Goal: Task Accomplishment & Management: Manage account settings

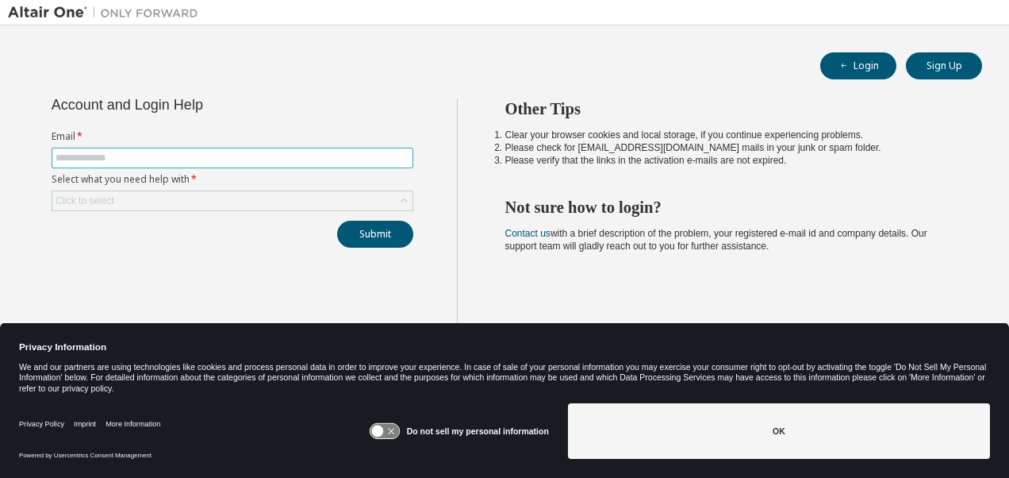
click at [99, 160] on input "text" at bounding box center [233, 158] width 354 height 13
type input "**********"
click at [227, 201] on div "Click to select" at bounding box center [232, 200] width 360 height 19
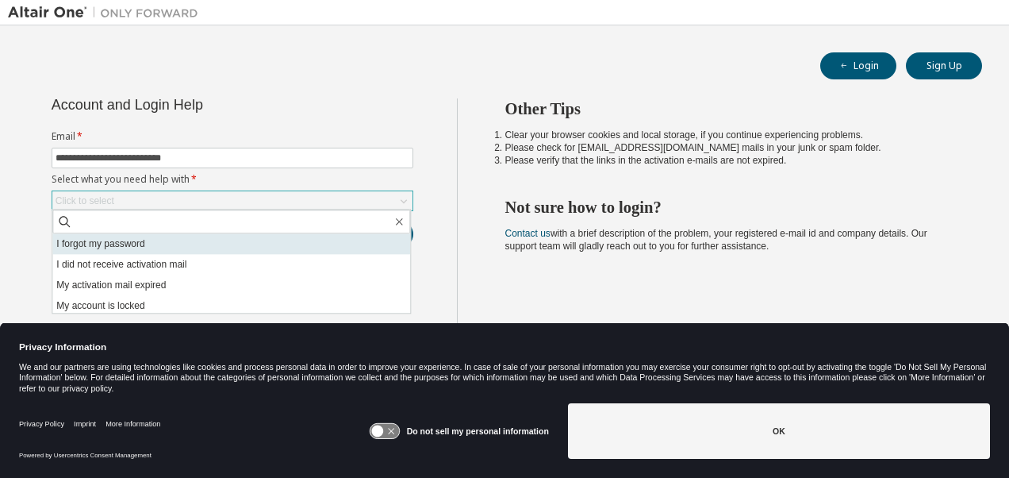
click at [141, 243] on li "I forgot my password" at bounding box center [231, 243] width 358 height 21
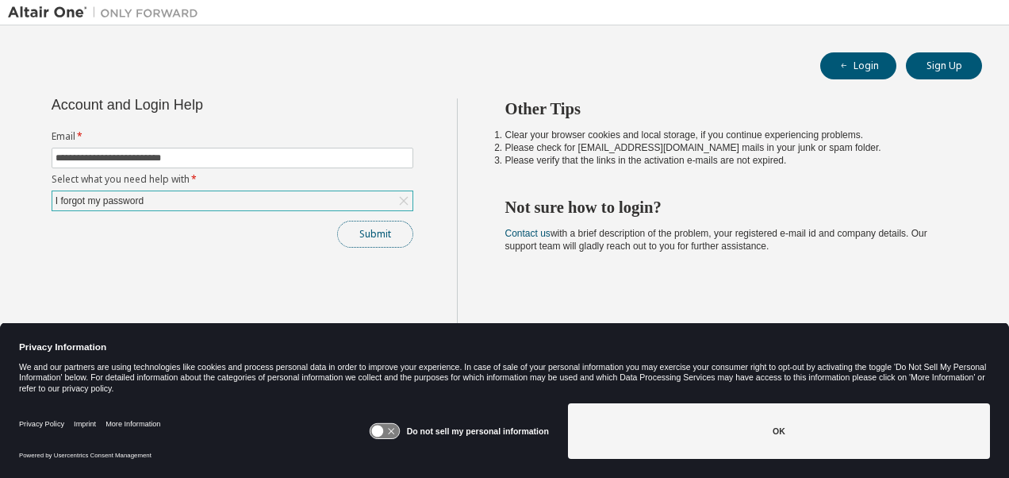
click at [377, 232] on button "Submit" at bounding box center [375, 234] width 76 height 27
click at [383, 434] on icon at bounding box center [377, 431] width 12 height 12
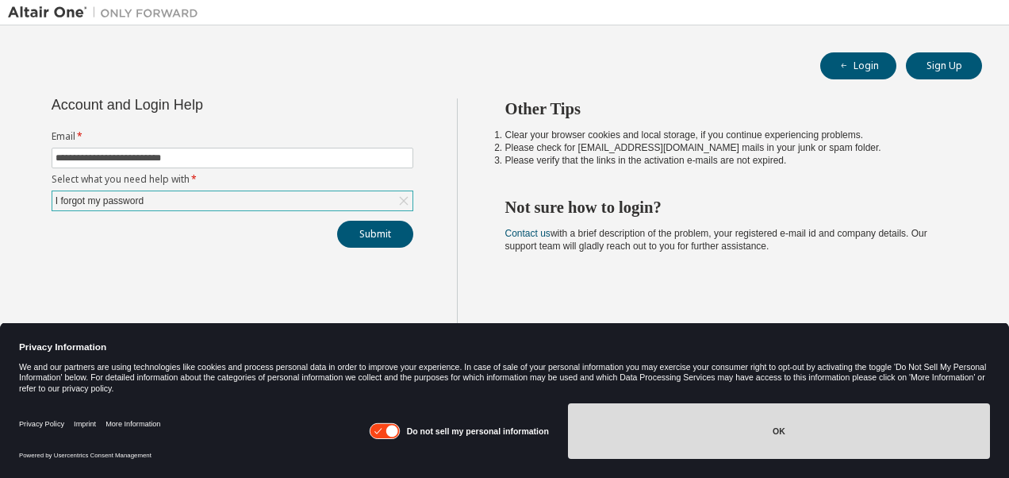
click at [790, 428] on button "OK" at bounding box center [779, 431] width 422 height 56
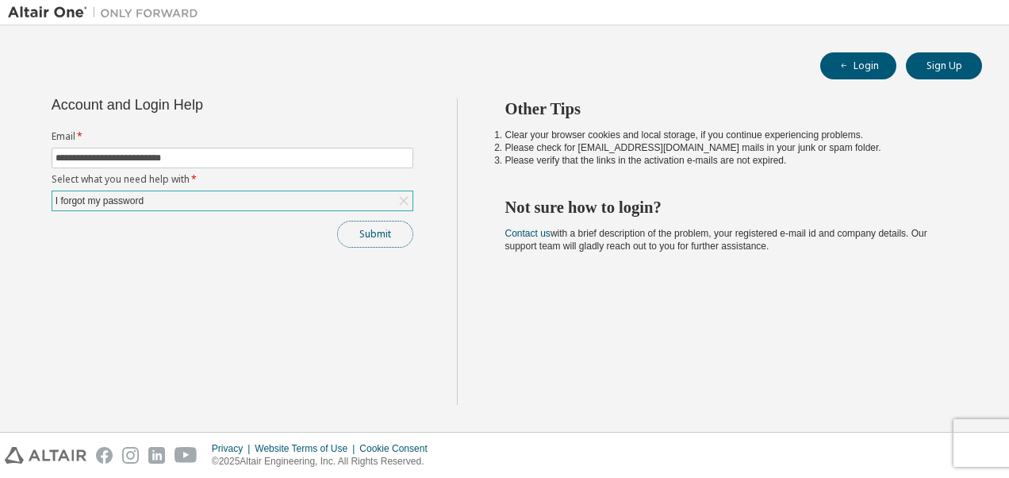
click at [354, 227] on button "Submit" at bounding box center [375, 234] width 76 height 27
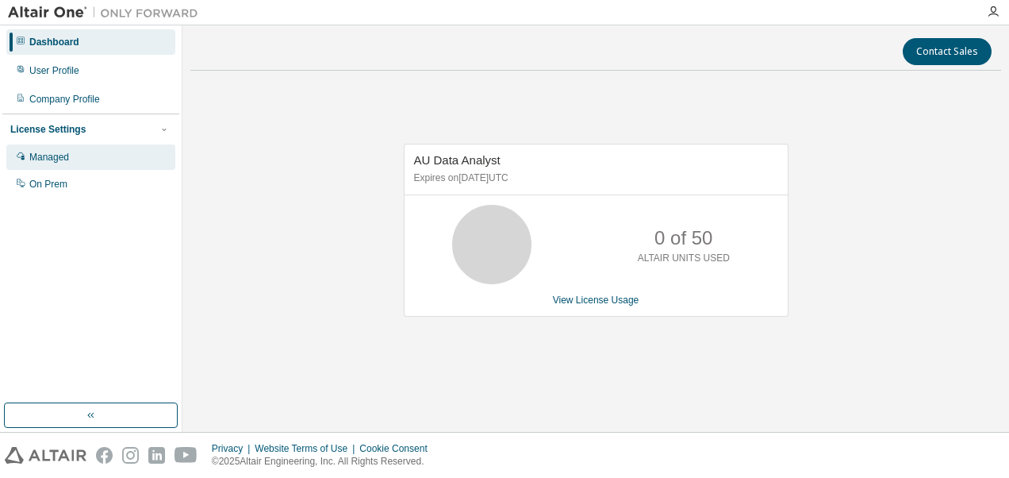
click at [73, 157] on div "Managed" at bounding box center [90, 156] width 169 height 25
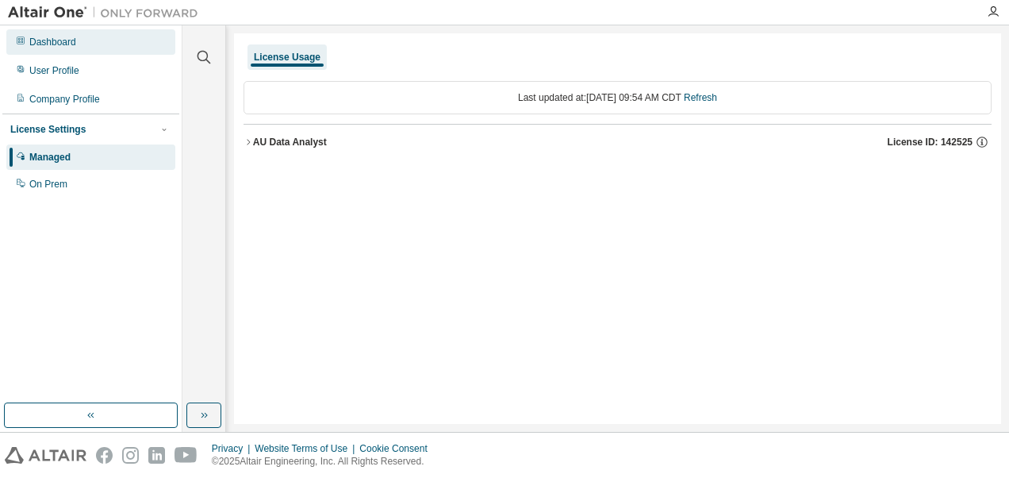
click at [64, 44] on div "Dashboard" at bounding box center [52, 42] width 47 height 13
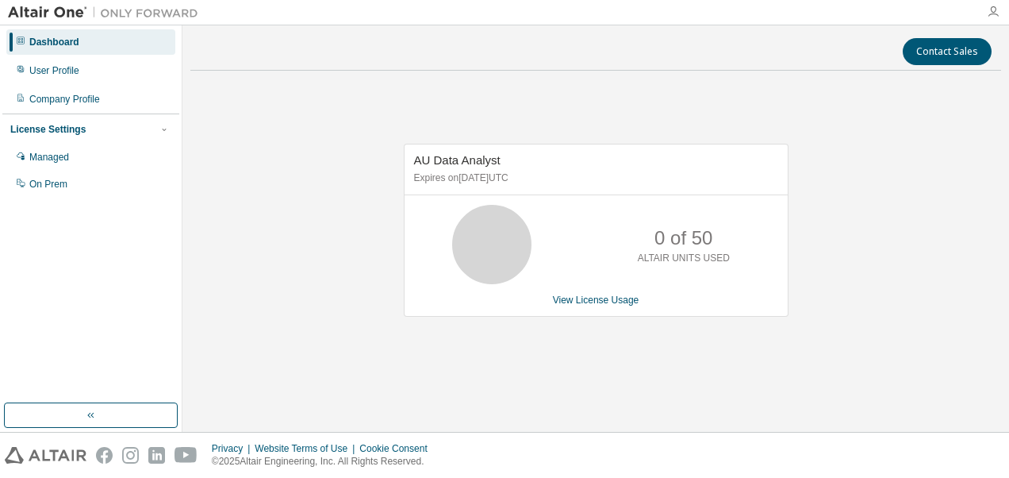
click at [989, 13] on icon "button" at bounding box center [993, 12] width 13 height 13
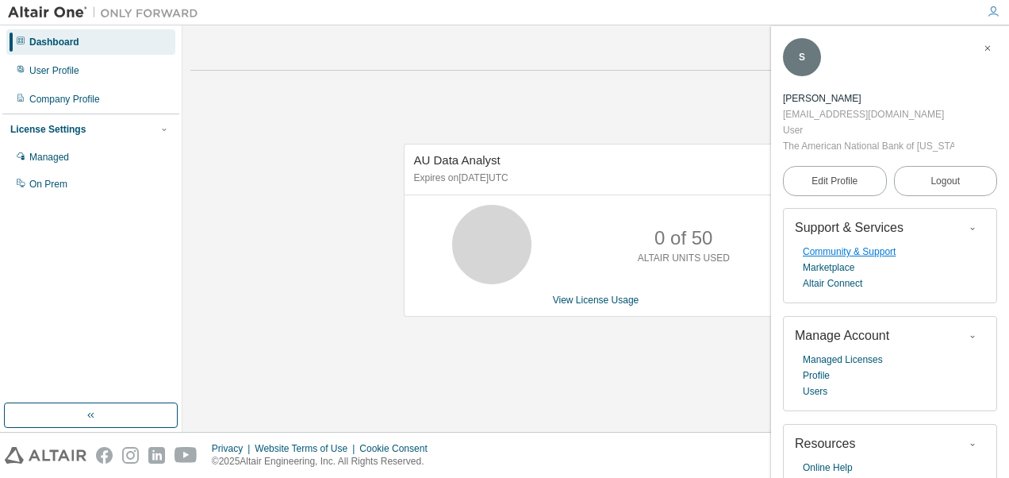
click at [879, 254] on link "Community & Support" at bounding box center [849, 252] width 93 height 16
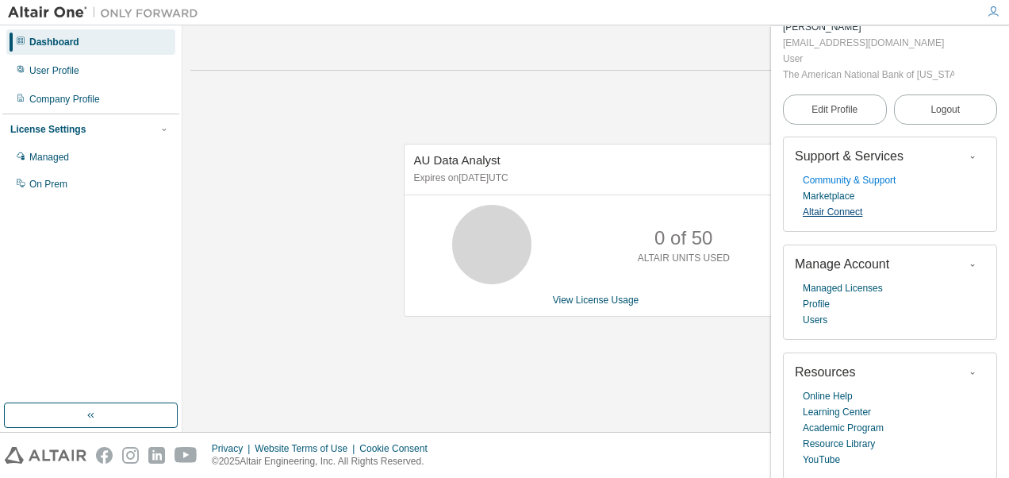
scroll to position [74, 0]
click at [851, 441] on link "Resource Library" at bounding box center [839, 442] width 72 height 16
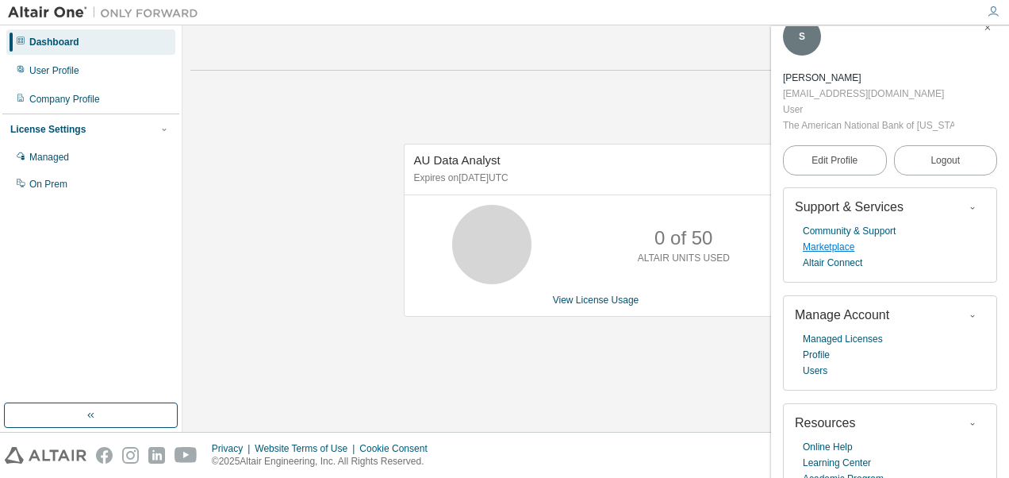
click at [848, 245] on link "Marketplace" at bounding box center [829, 247] width 52 height 16
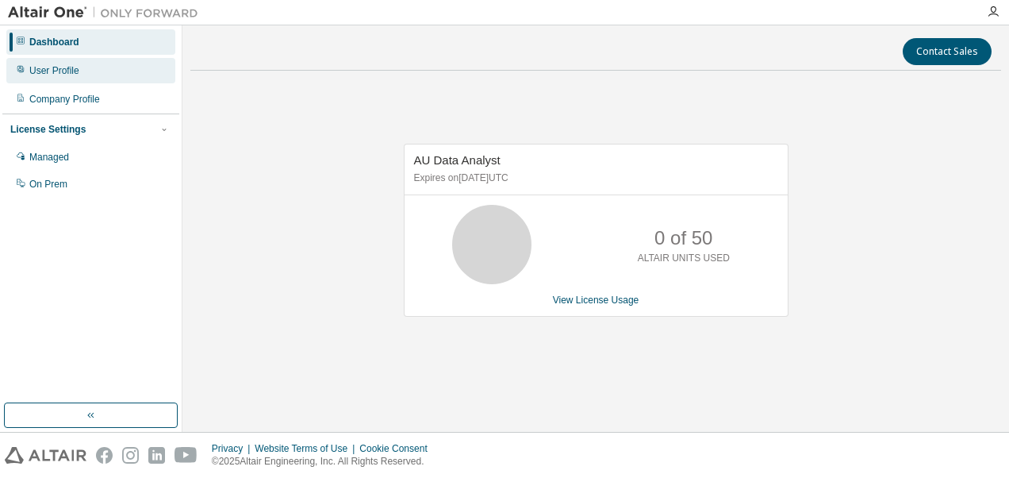
click at [45, 72] on div "User Profile" at bounding box center [54, 70] width 50 height 13
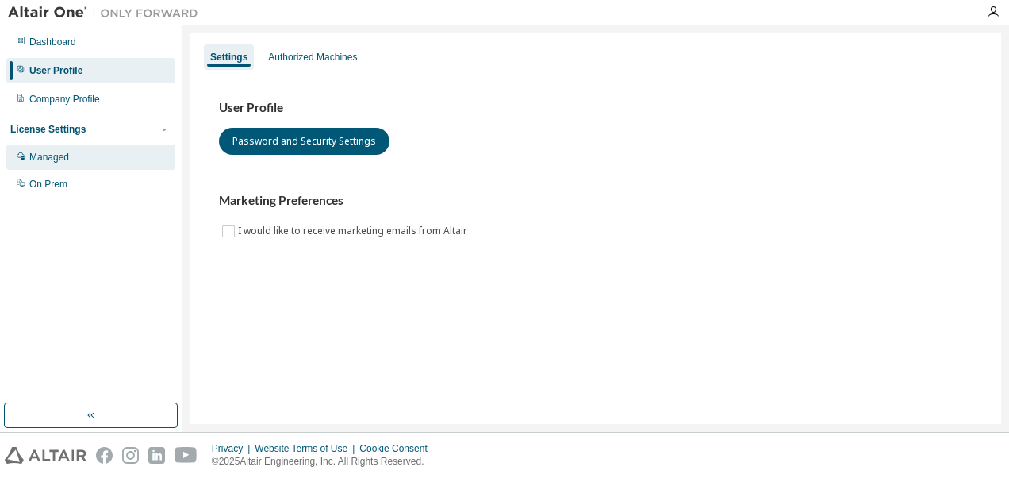
click at [49, 157] on div "Managed" at bounding box center [49, 157] width 40 height 13
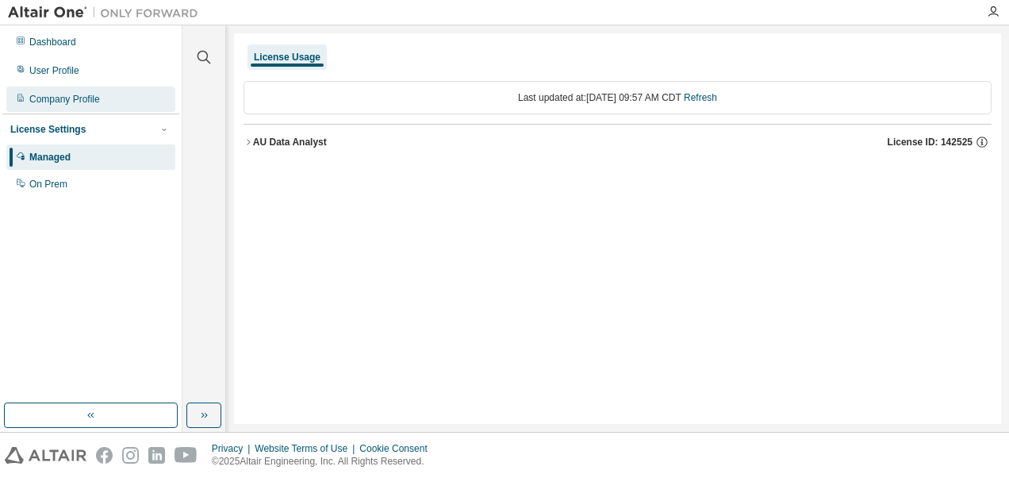
click at [60, 98] on div "Company Profile" at bounding box center [64, 99] width 71 height 13
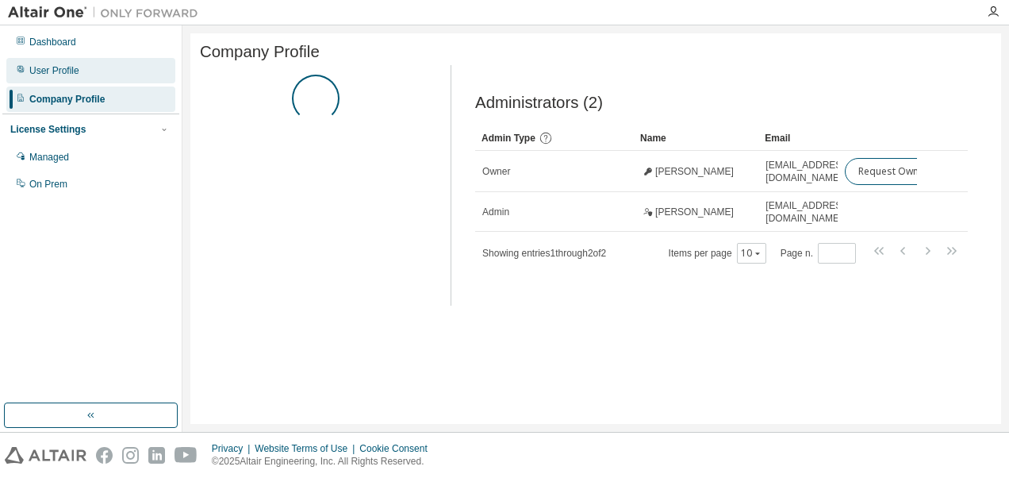
click at [57, 73] on div "User Profile" at bounding box center [54, 70] width 50 height 13
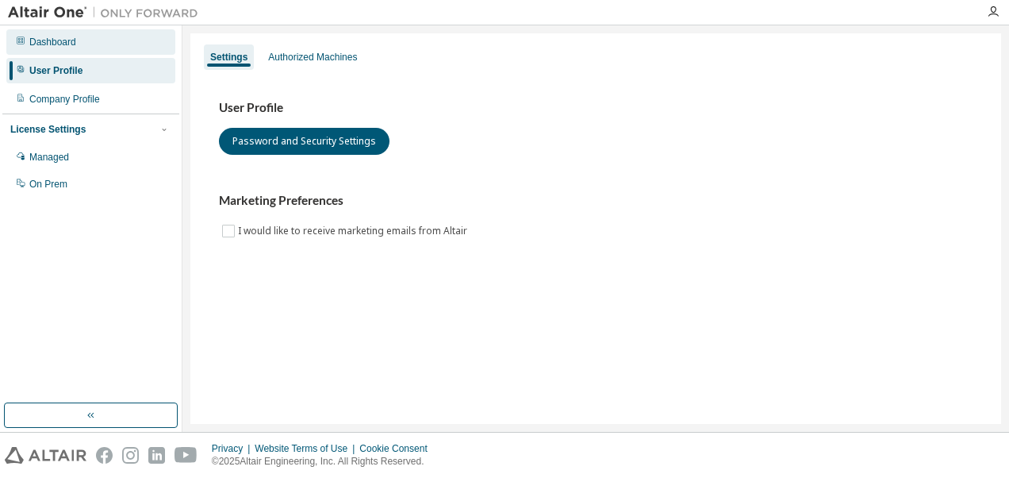
click at [55, 46] on div "Dashboard" at bounding box center [52, 42] width 47 height 13
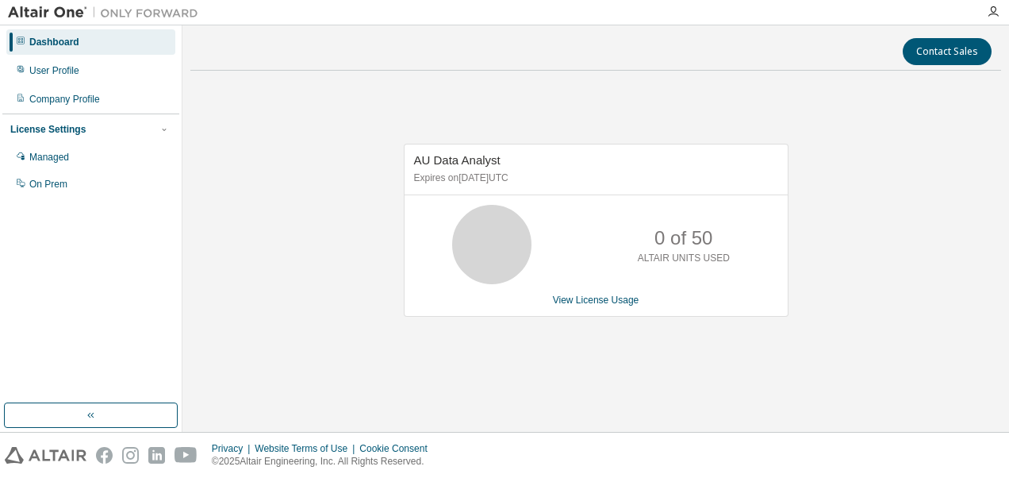
click at [763, 90] on div "AU Data Analyst Expires on May 1, 2026 UTC 0 of 50 ALTAIR UNITS USED View Licen…" at bounding box center [595, 238] width 811 height 310
click at [989, 11] on icon "button" at bounding box center [993, 12] width 13 height 13
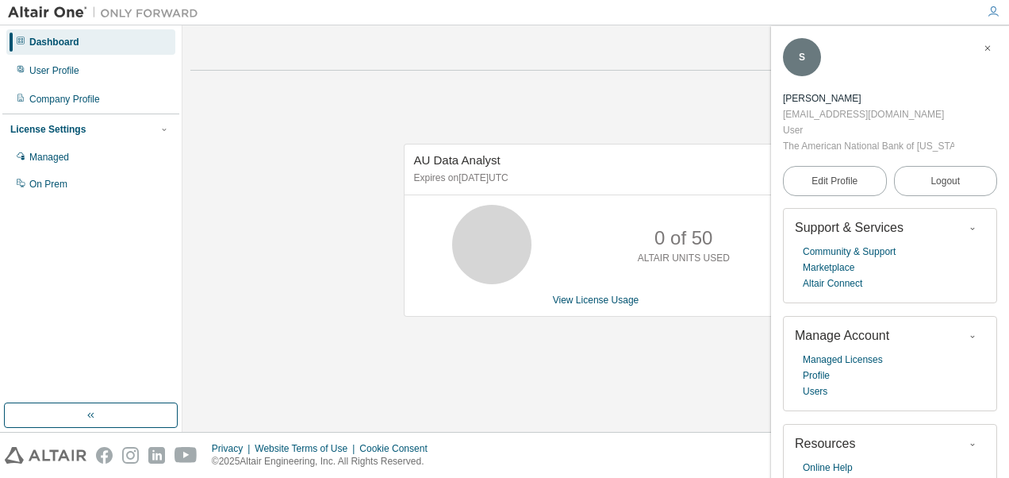
scroll to position [52, 0]
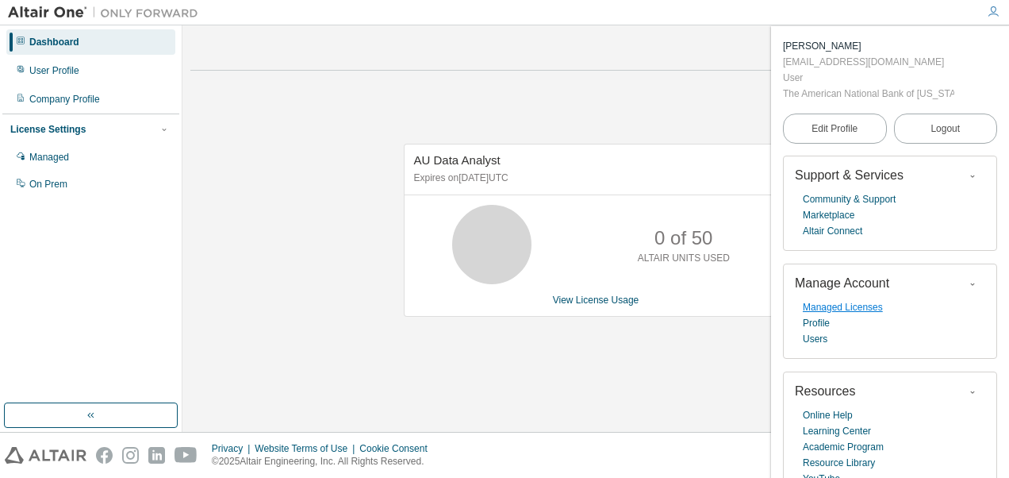
click at [864, 306] on link "Managed Licenses" at bounding box center [843, 307] width 80 height 16
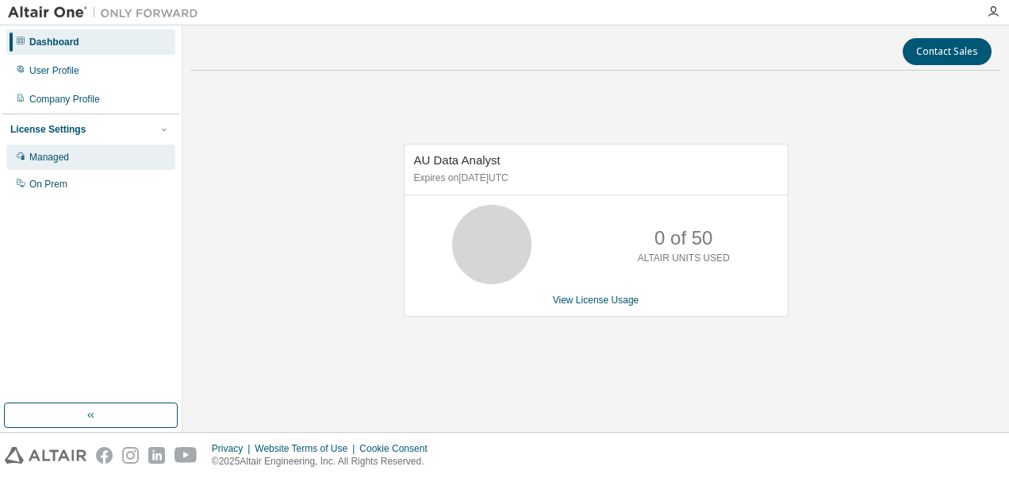
click at [72, 154] on div "Managed" at bounding box center [90, 156] width 169 height 25
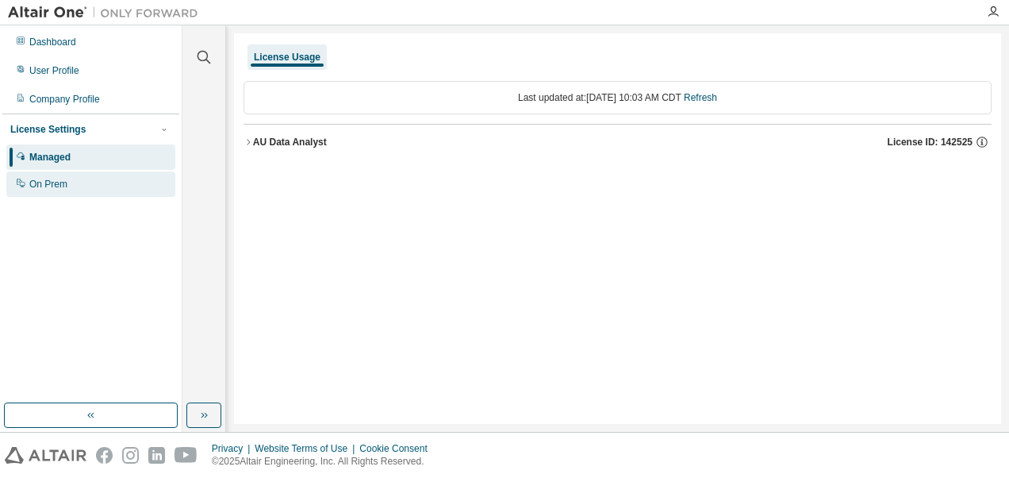
click at [70, 184] on div "On Prem" at bounding box center [90, 183] width 169 height 25
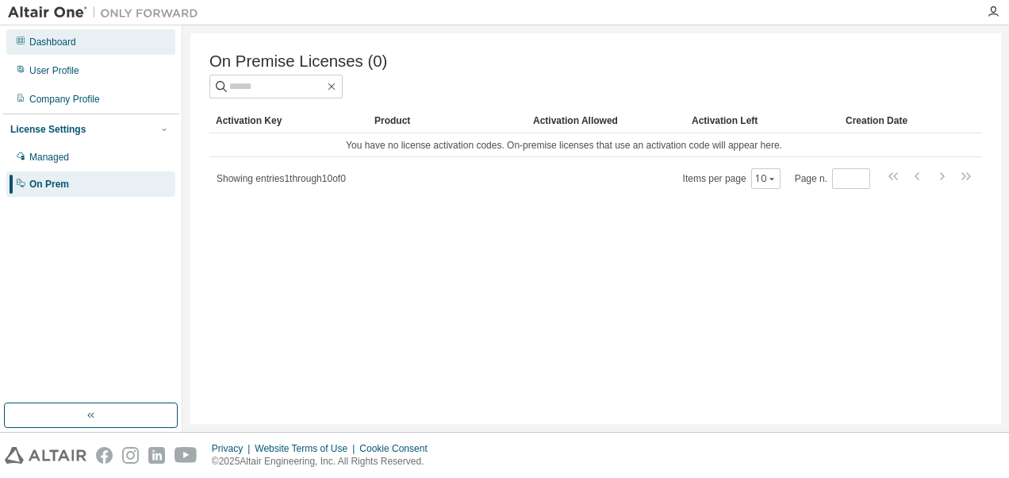
click at [58, 48] on div "Dashboard" at bounding box center [90, 41] width 169 height 25
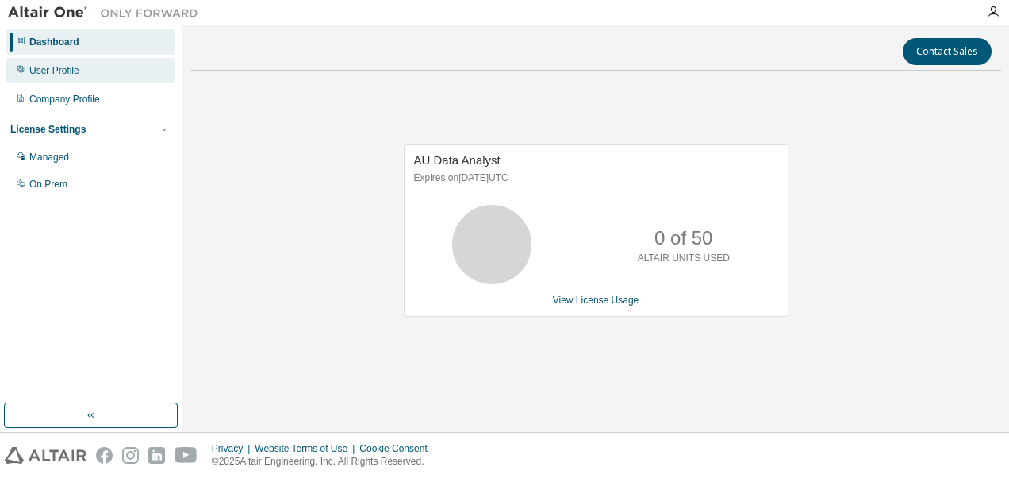
click at [64, 68] on div "User Profile" at bounding box center [54, 70] width 50 height 13
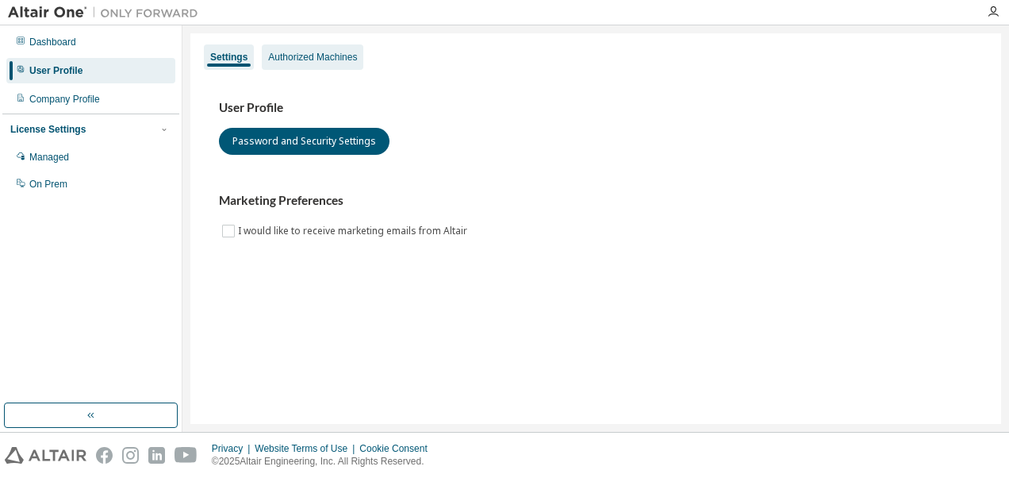
click at [291, 57] on div "Authorized Machines" at bounding box center [312, 57] width 89 height 13
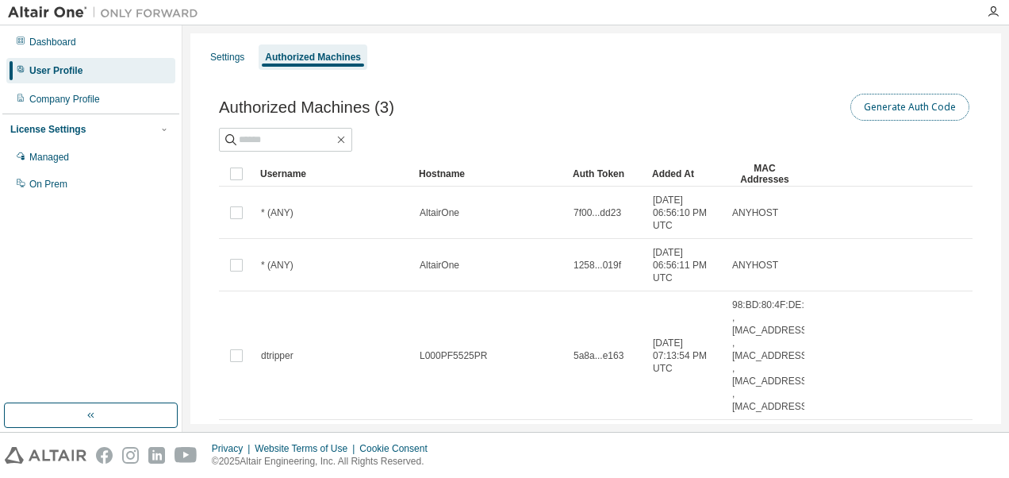
click at [882, 104] on button "Generate Auth Code" at bounding box center [910, 107] width 119 height 27
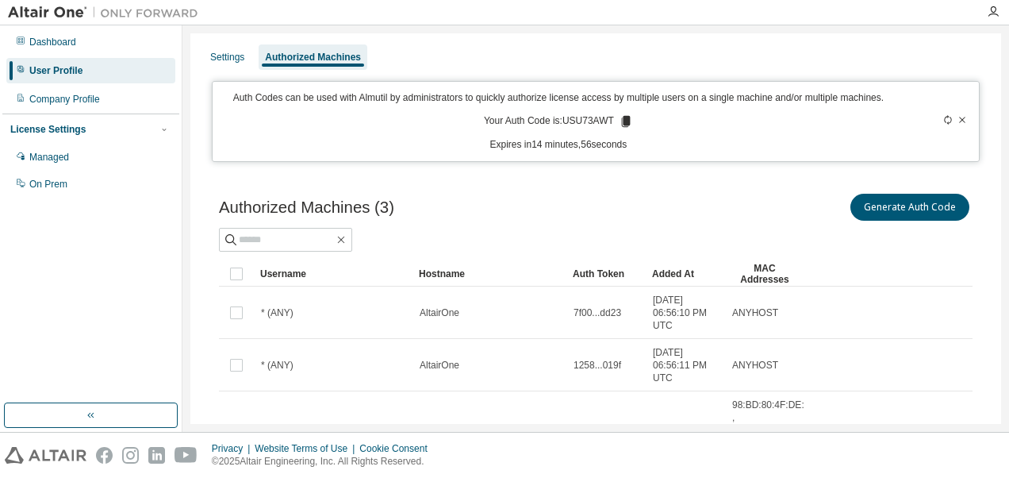
click at [621, 121] on icon at bounding box center [625, 121] width 9 height 11
